Goal: Task Accomplishment & Management: Complete application form

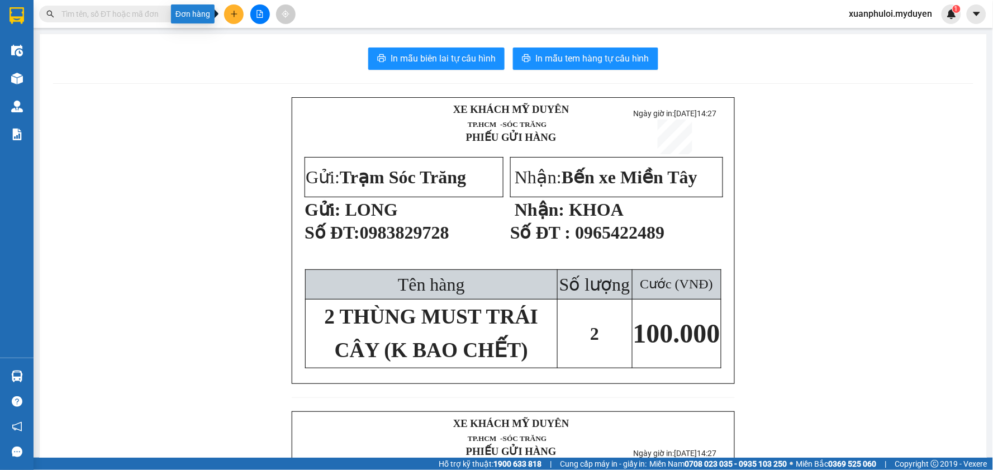
click at [233, 16] on icon "plus" at bounding box center [234, 14] width 8 height 8
click at [267, 45] on div "Tạo đơn hàng" at bounding box center [278, 42] width 49 height 12
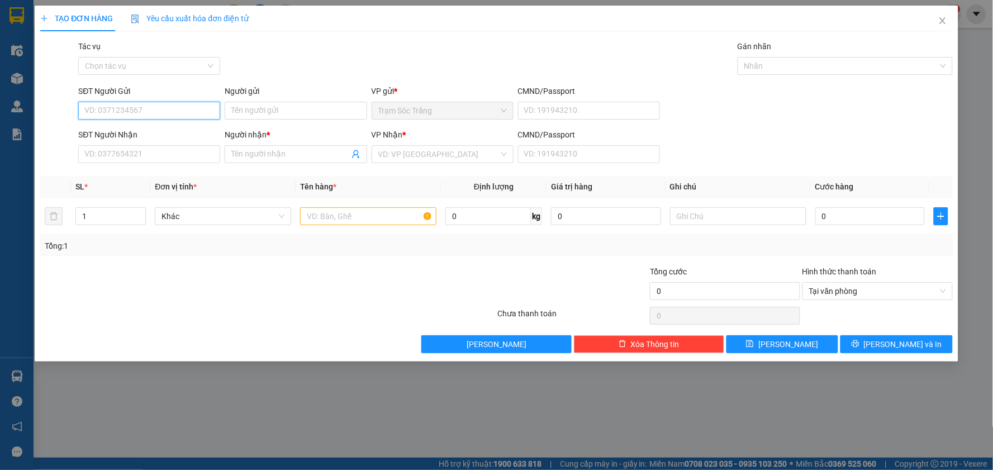
click at [170, 108] on input "SĐT Người Gửi" at bounding box center [149, 111] width 142 height 18
click at [129, 134] on div "0384561638 - [PERSON_NAME]-VỀ NHẬN" at bounding box center [158, 133] width 146 height 12
type input "0384561638"
type input "[PERSON_NAME]-VỀ NHẬN"
type input "0384561638"
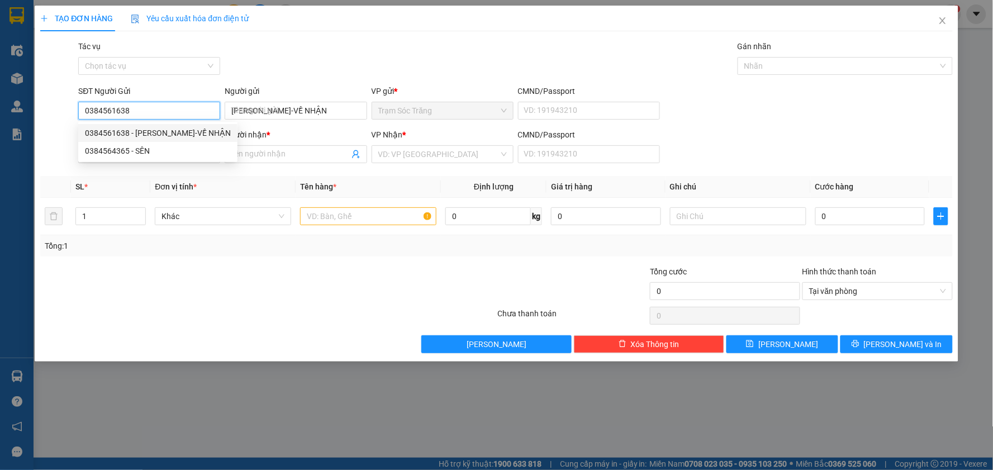
type input "[PERSON_NAME]-VỀ NHẬN"
type input "300.000"
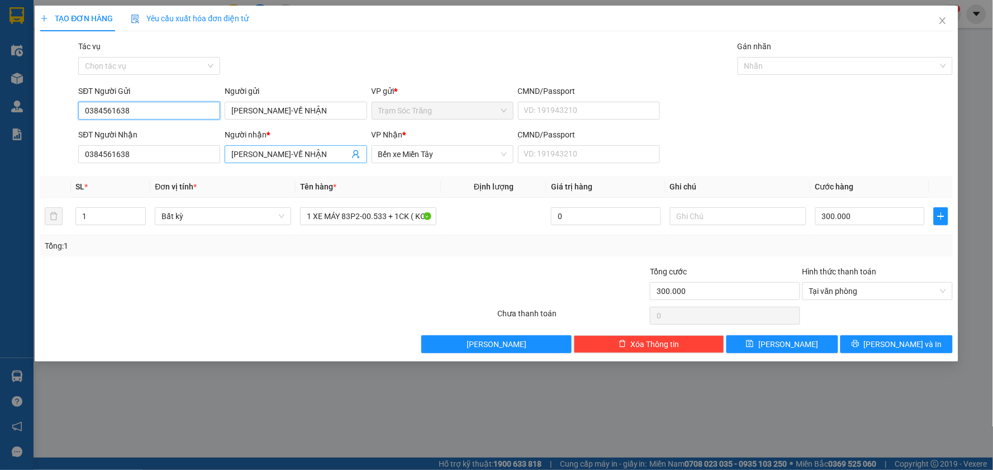
type input "0384561638"
click at [339, 155] on input "[PERSON_NAME]-VỀ NHẬN" at bounding box center [289, 154] width 117 height 12
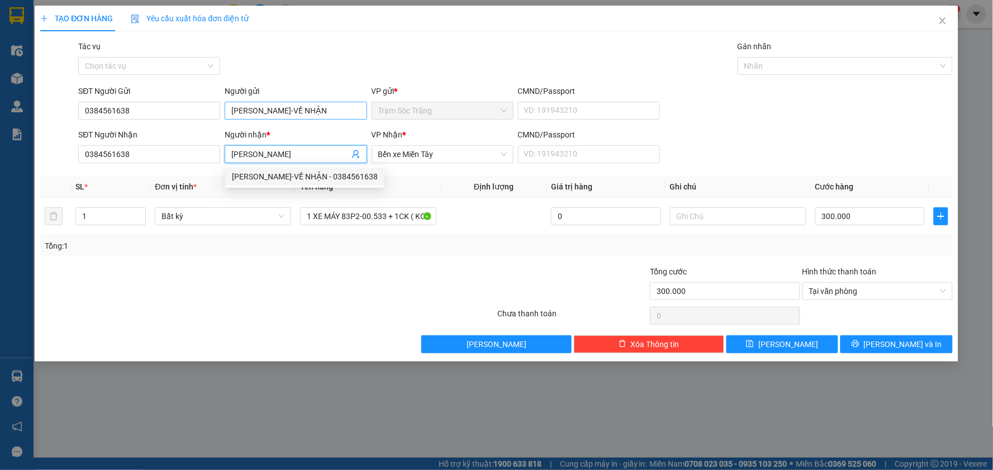
type input "[PERSON_NAME]"
click at [342, 107] on input "[PERSON_NAME]-VỀ NHẬN" at bounding box center [296, 111] width 142 height 18
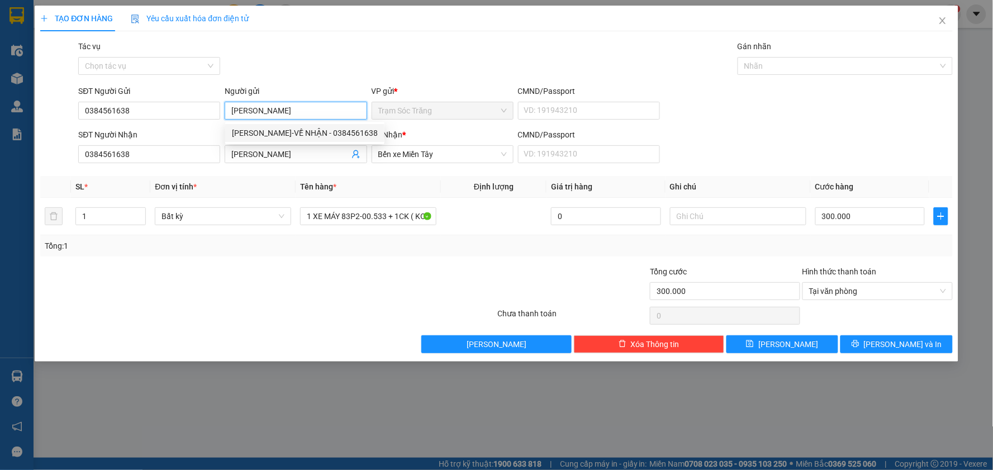
type input "[PERSON_NAME]"
click at [177, 127] on form "SĐT Người Gửi 0384561638 Người gửi [PERSON_NAME] VP gửi * Trạm Sóc Trăng CMND/P…" at bounding box center [496, 126] width 913 height 83
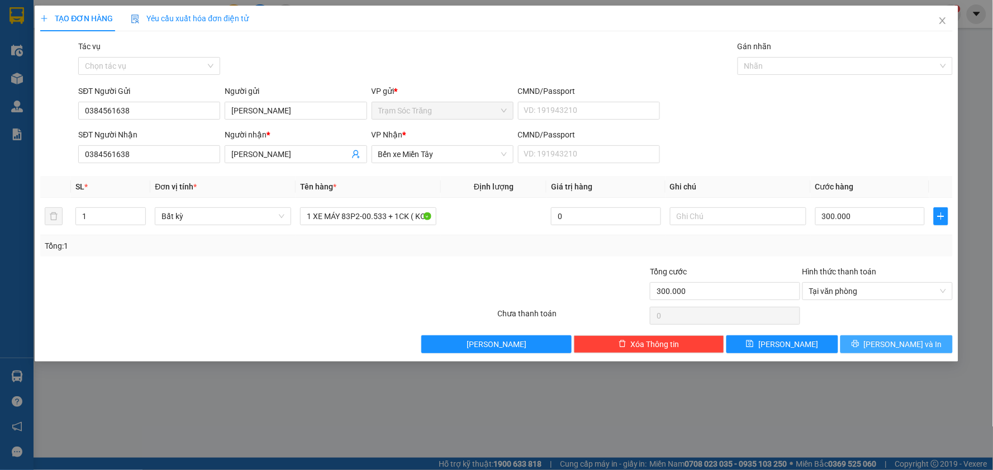
click at [898, 344] on span "[PERSON_NAME] và In" at bounding box center [903, 344] width 78 height 12
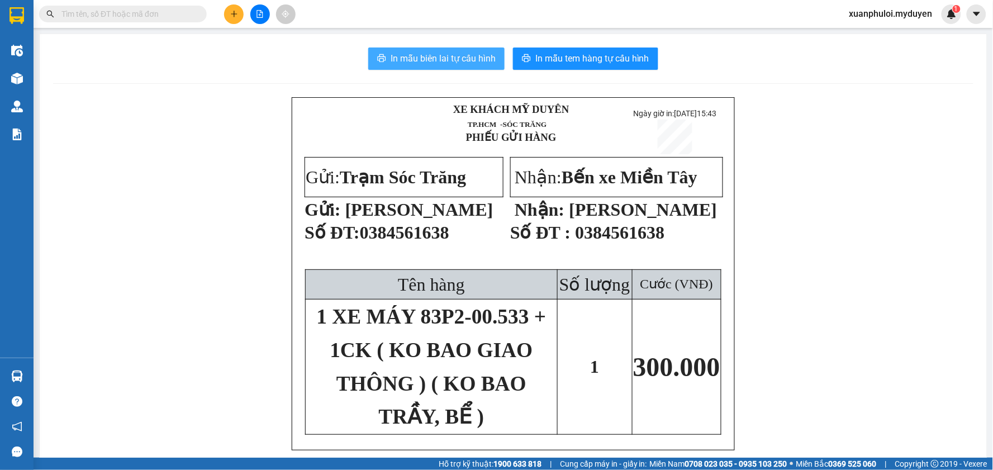
click at [409, 58] on span "In mẫu biên lai tự cấu hình" at bounding box center [443, 58] width 105 height 14
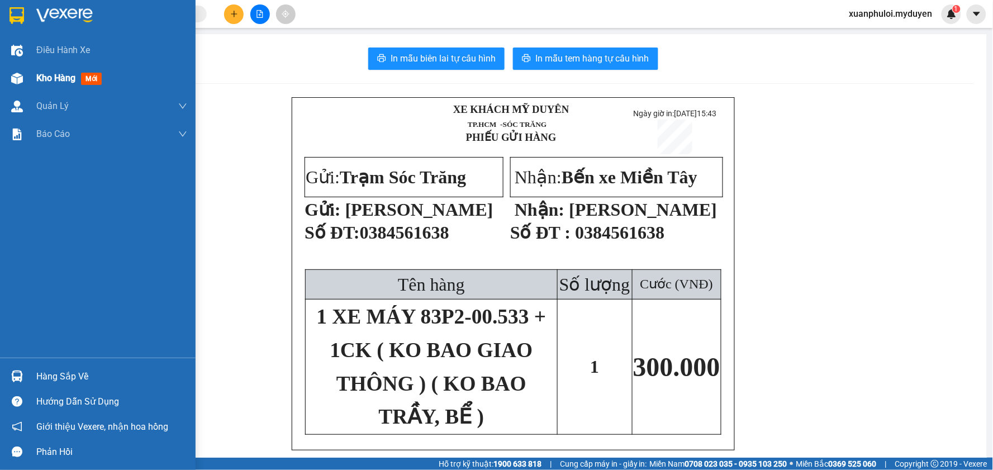
click at [49, 80] on span "Kho hàng" at bounding box center [55, 78] width 39 height 11
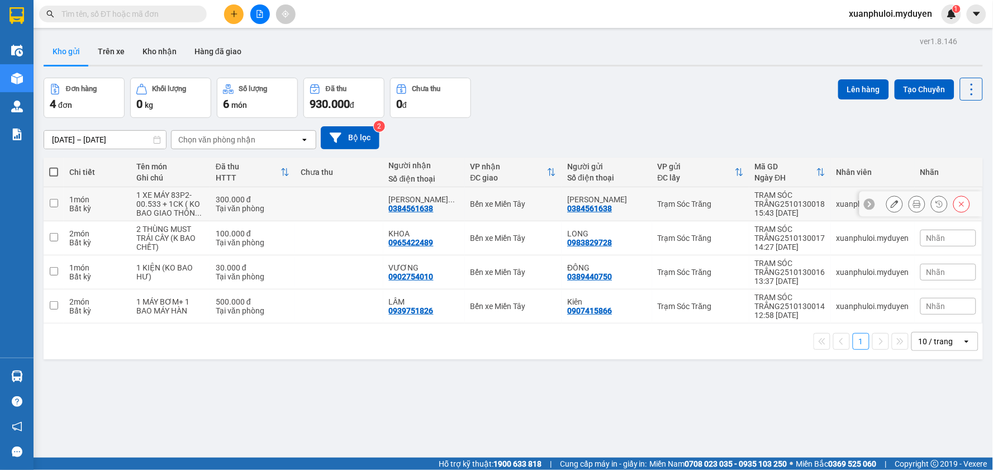
click at [889, 208] on button at bounding box center [895, 205] width 16 height 20
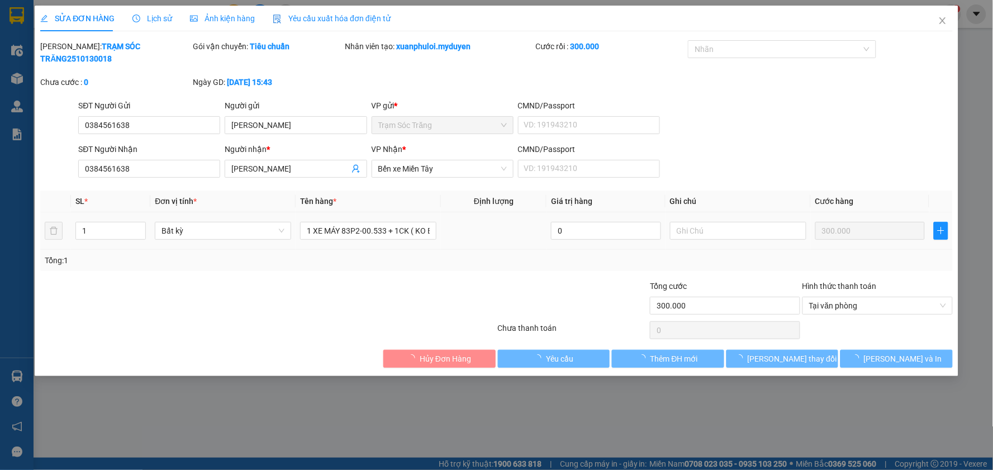
type input "0384561638"
type input "300.000"
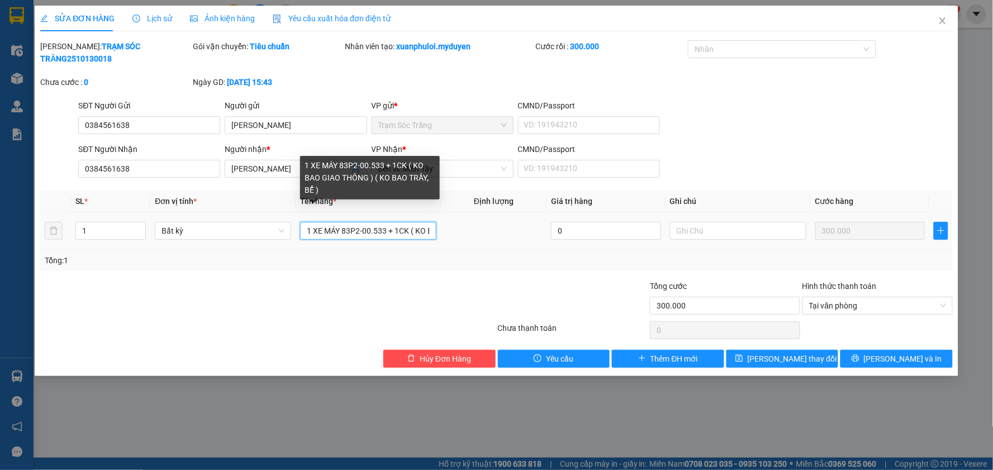
click at [406, 222] on input "1 XE MÁY 83P2-00.533 + 1CK ( KO BAO GIAO THÔNG ) ( KO BAO TRẦY, BỂ )" at bounding box center [368, 231] width 136 height 18
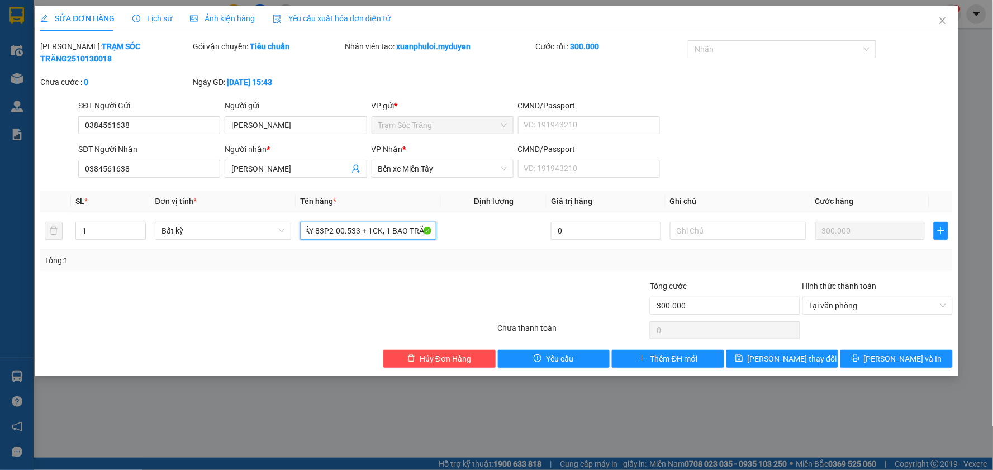
scroll to position [0, 32]
type input "1 XE MÁY 83P2-00.533 + 1CK, 1 BAO TRẮNG ( KO BAO GIAO THÔNG ) ( KO BAO TRẦY, BỂ…"
click at [880, 353] on button "[PERSON_NAME] và In" at bounding box center [897, 359] width 112 height 18
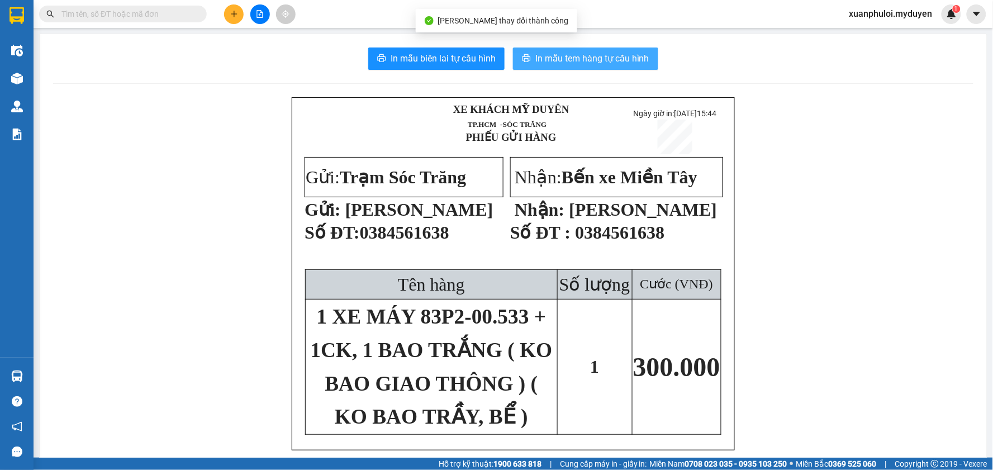
click at [528, 58] on button "In mẫu tem hàng tự cấu hình" at bounding box center [585, 59] width 145 height 22
click at [577, 59] on span "In mẫu tem hàng tự cấu hình" at bounding box center [593, 58] width 114 height 14
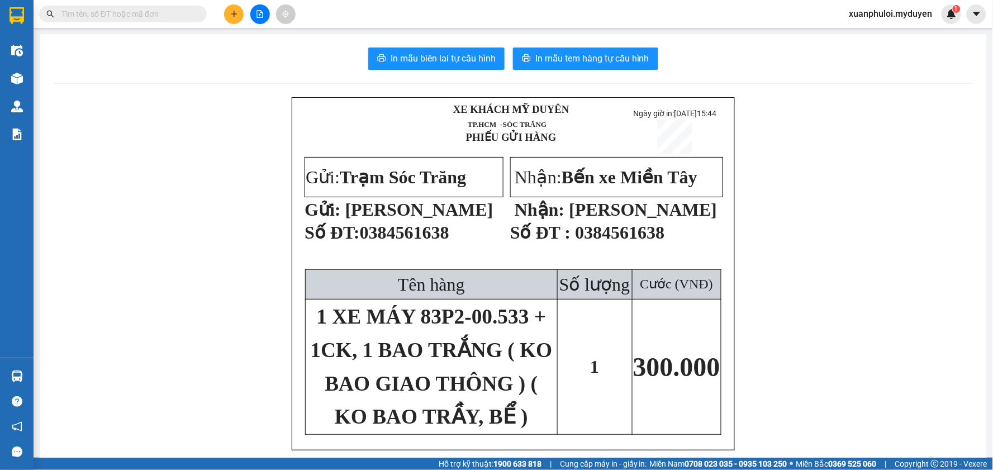
click at [235, 13] on icon "plus" at bounding box center [234, 14] width 8 height 8
click at [254, 39] on div "Tạo đơn hàng" at bounding box center [278, 42] width 49 height 12
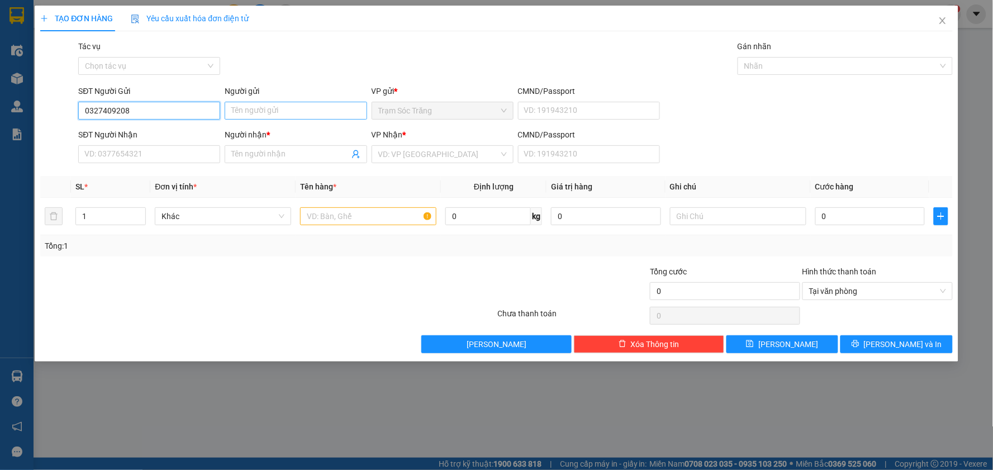
type input "0327409208"
click at [266, 115] on input "Người gửi" at bounding box center [296, 111] width 142 height 18
type input "L"
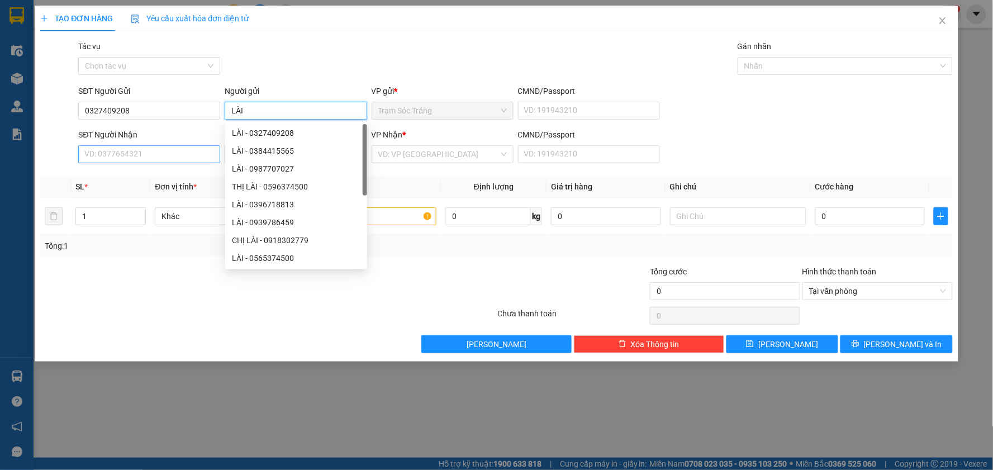
type input "LÀI"
click at [110, 155] on input "SĐT Người Nhận" at bounding box center [149, 154] width 142 height 18
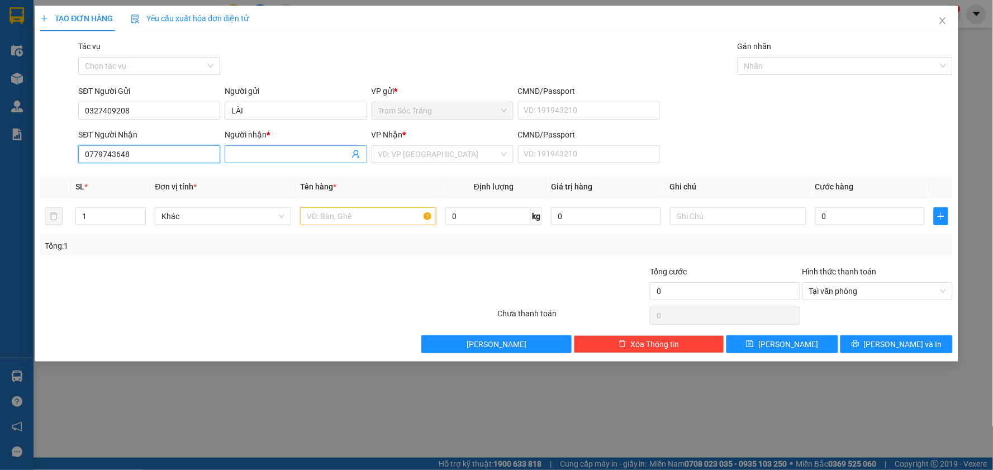
type input "0779743648"
click at [250, 148] on input "Người nhận *" at bounding box center [289, 154] width 117 height 12
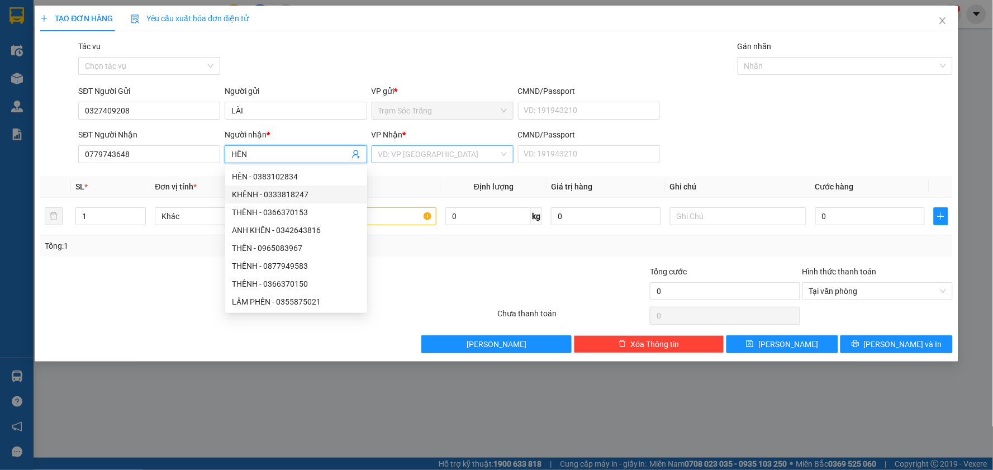
type input "HÊN"
click at [454, 153] on input "search" at bounding box center [438, 154] width 121 height 17
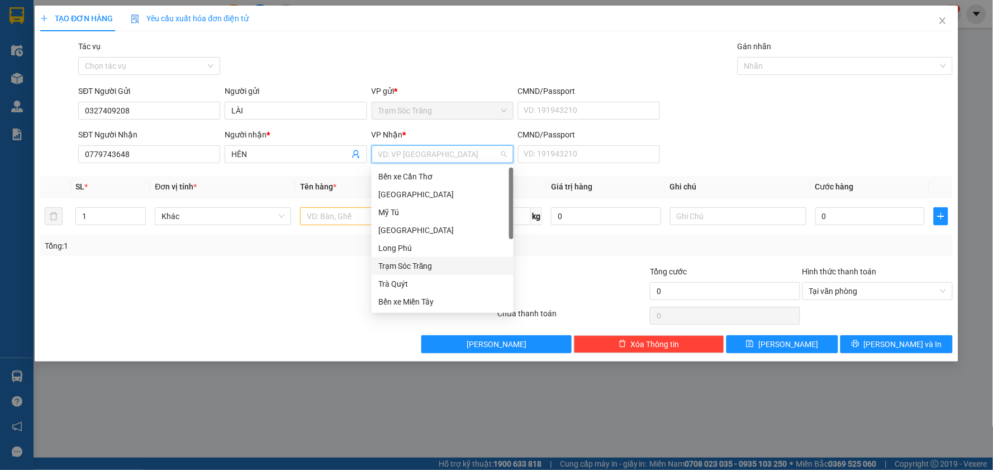
click at [404, 268] on div "Trạm Sóc Trăng" at bounding box center [442, 266] width 129 height 12
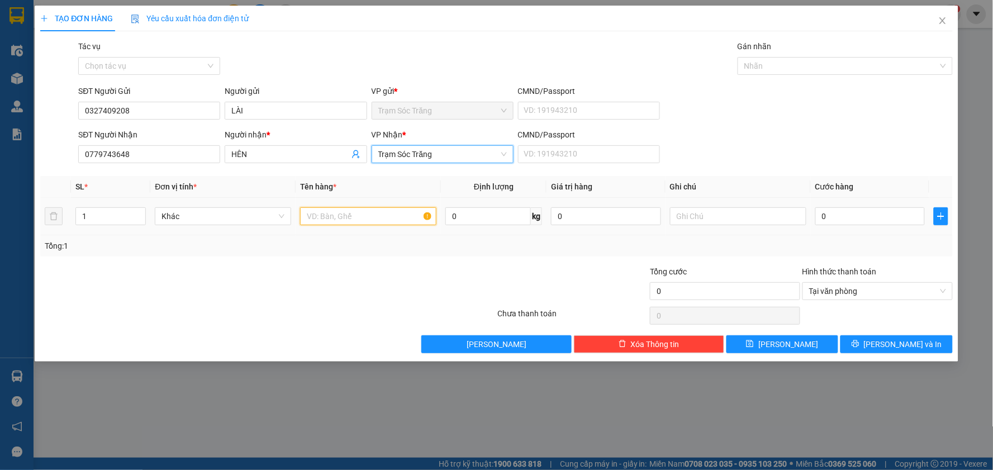
click at [323, 225] on input "text" at bounding box center [368, 216] width 136 height 18
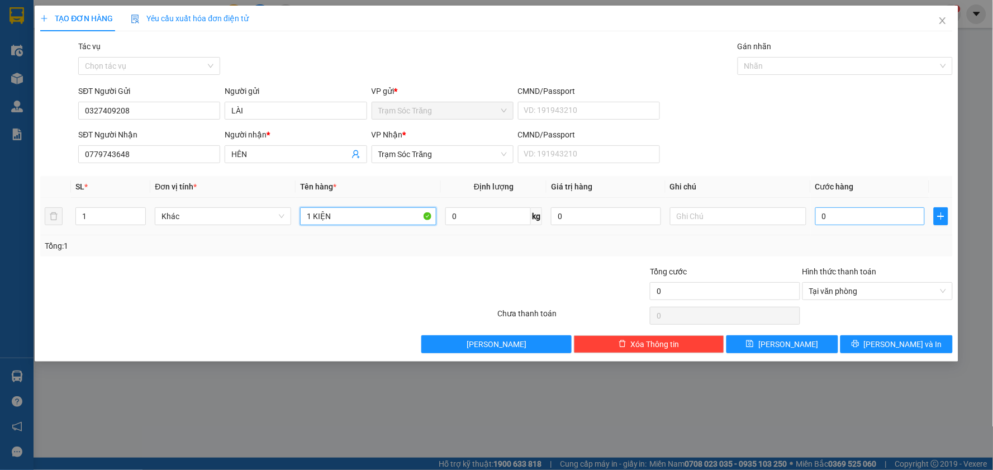
type input "1 KIỆN"
click at [856, 210] on input "0" at bounding box center [871, 216] width 110 height 18
type input "4"
type input "40"
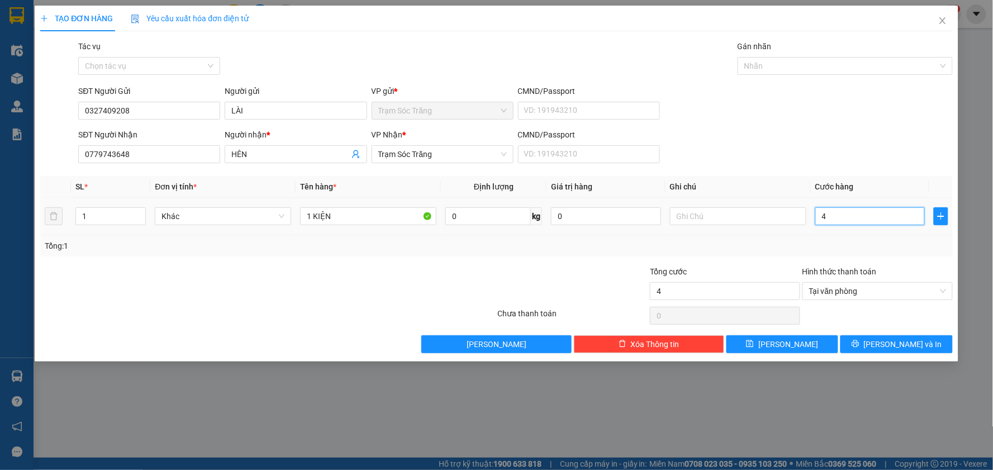
type input "40"
type input "40.000"
click at [898, 86] on div "SĐT Người Gửi 0327409208 Người gửi LÀI VP gửi * Trạm Sóc Trăng CMND/Passport VD…" at bounding box center [515, 104] width 879 height 39
click at [937, 347] on button "[PERSON_NAME] và In" at bounding box center [897, 344] width 112 height 18
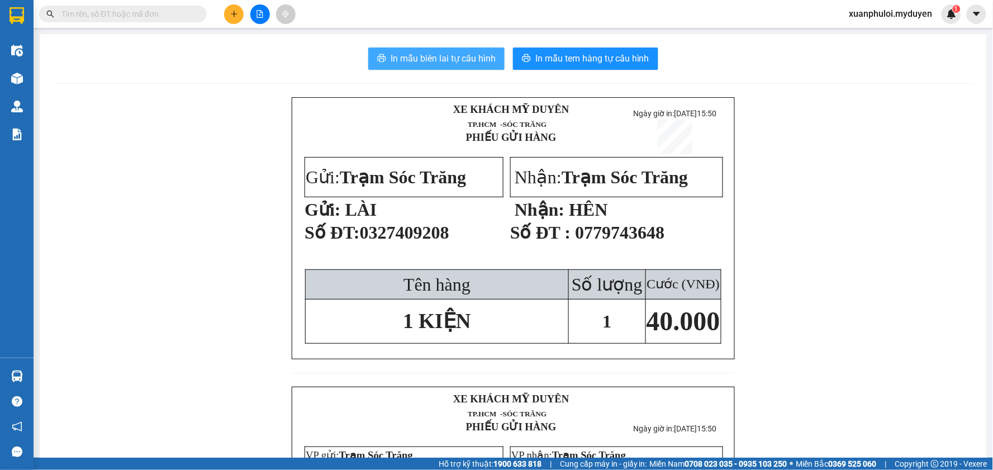
click at [392, 65] on button "In mẫu biên lai tự cấu hình" at bounding box center [436, 59] width 136 height 22
click at [532, 71] on div "In mẫu biên lai tự cấu hình In mẫu tem hàng tự cấu hình XE KHÁCH MỸ DUYÊN TP.…" at bounding box center [513, 397] width 947 height 727
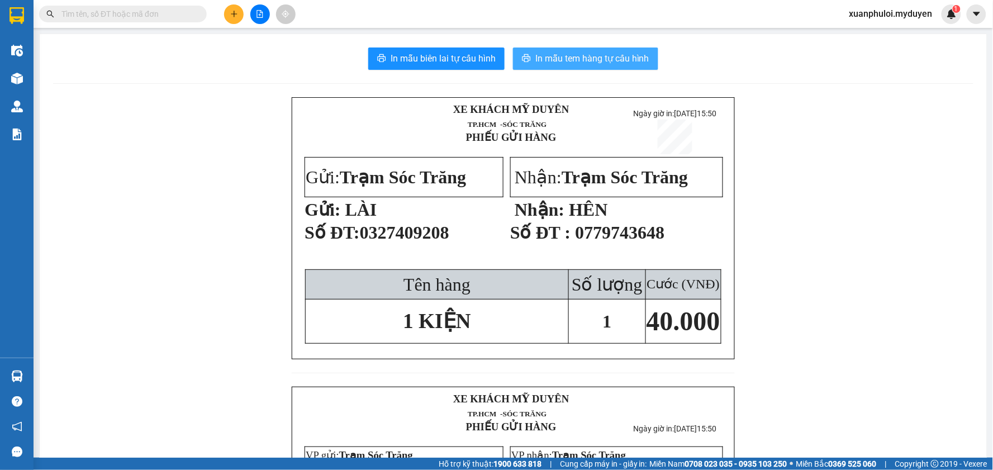
click at [543, 60] on span "In mẫu tem hàng tự cấu hình" at bounding box center [593, 58] width 114 height 14
